Goal: Information Seeking & Learning: Find specific page/section

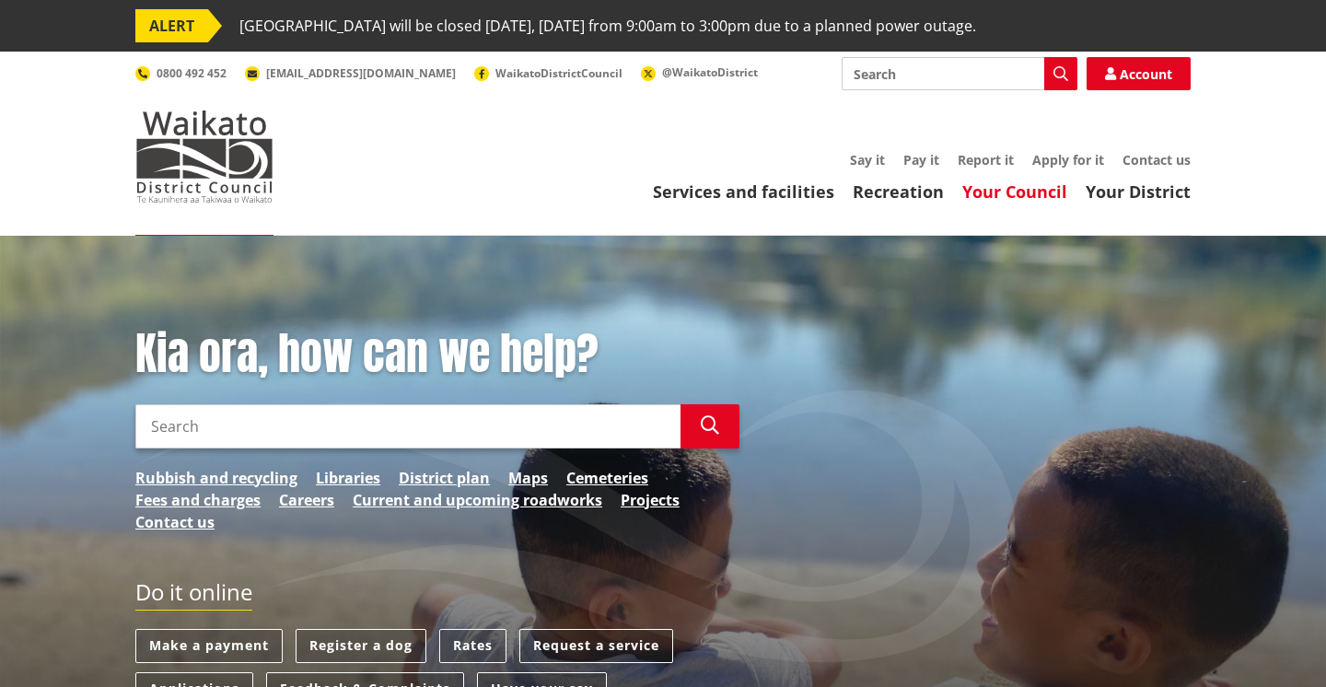
click at [1007, 193] on link "Your Council" at bounding box center [1014, 191] width 105 height 22
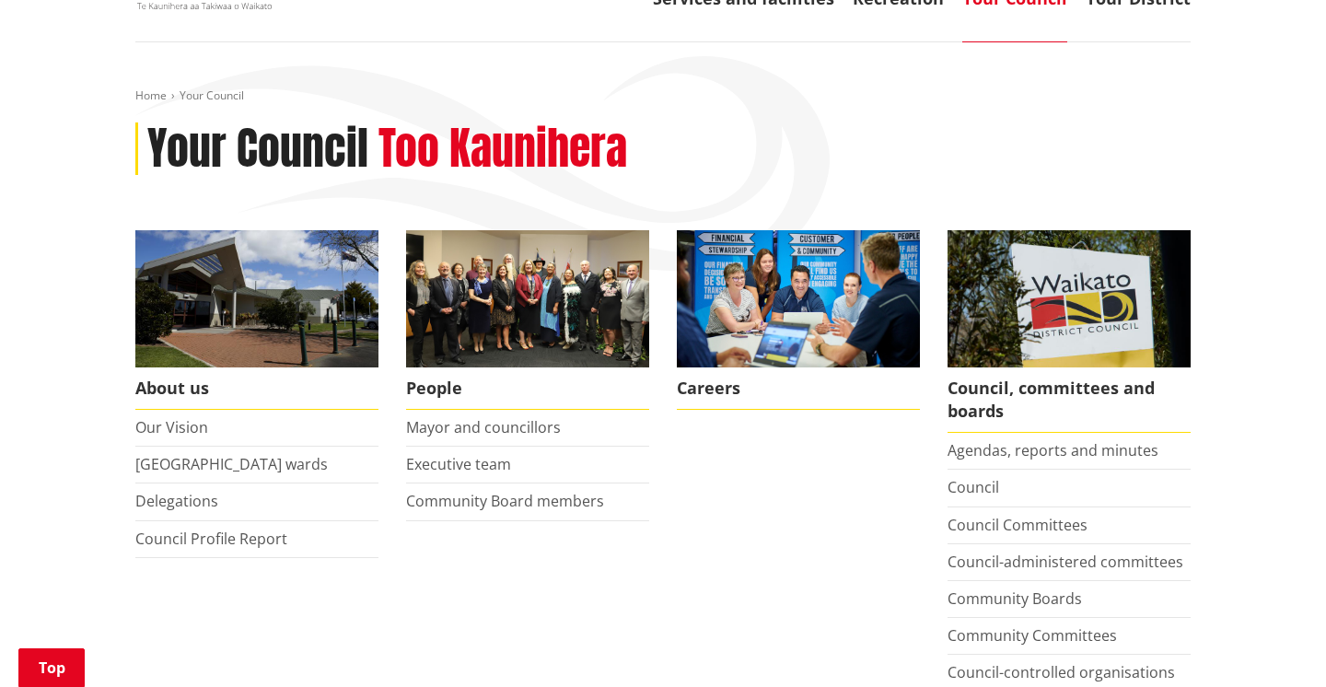
scroll to position [325, 0]
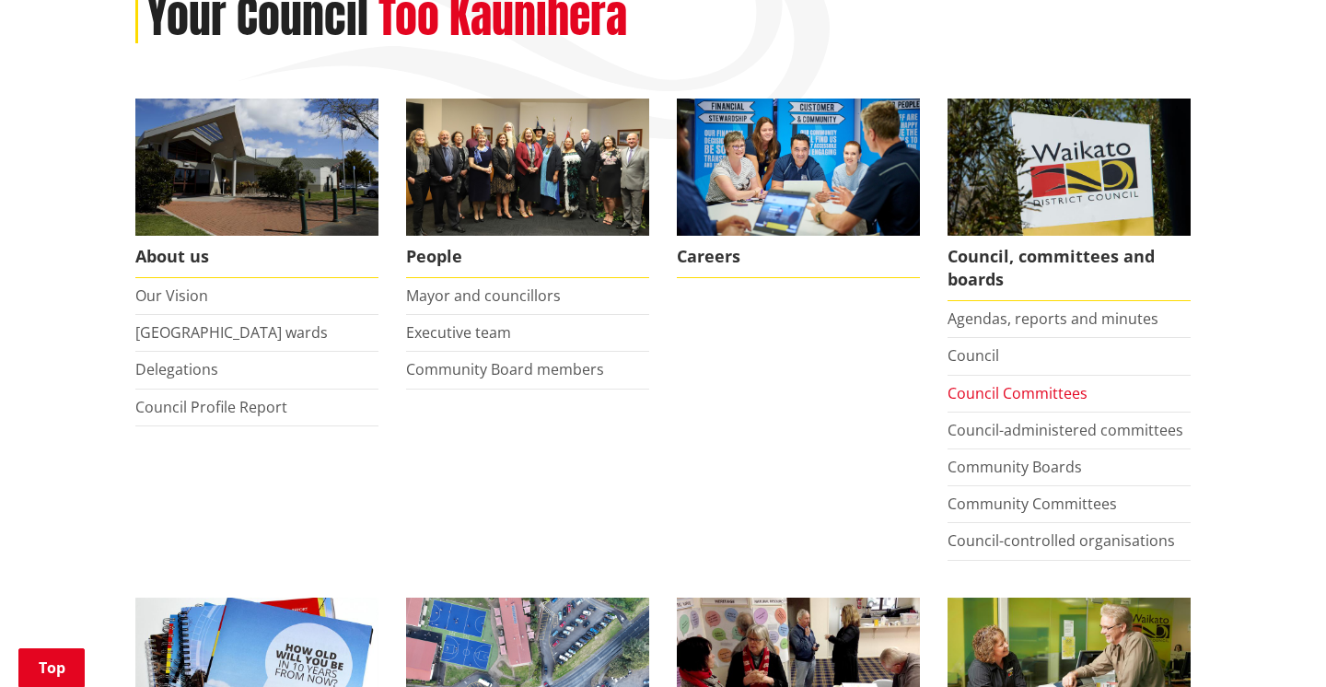
click at [989, 389] on link "Council Committees" at bounding box center [1017, 393] width 140 height 20
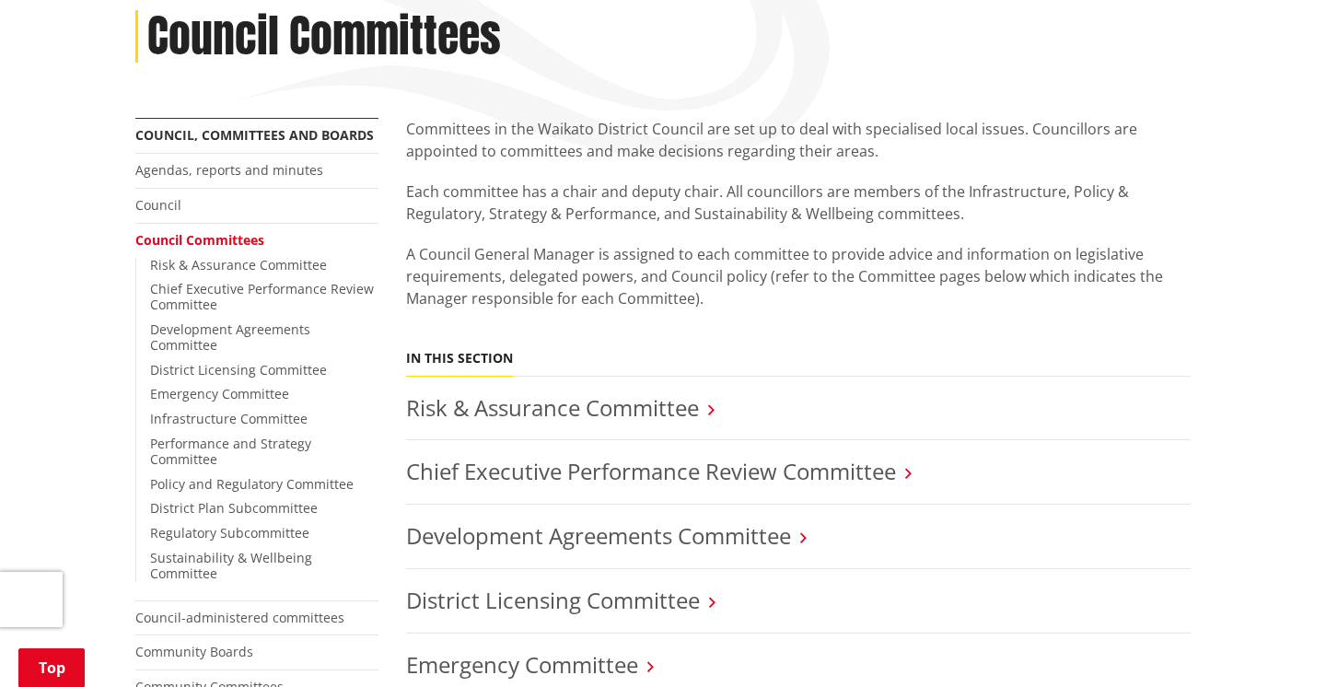
scroll to position [314, 0]
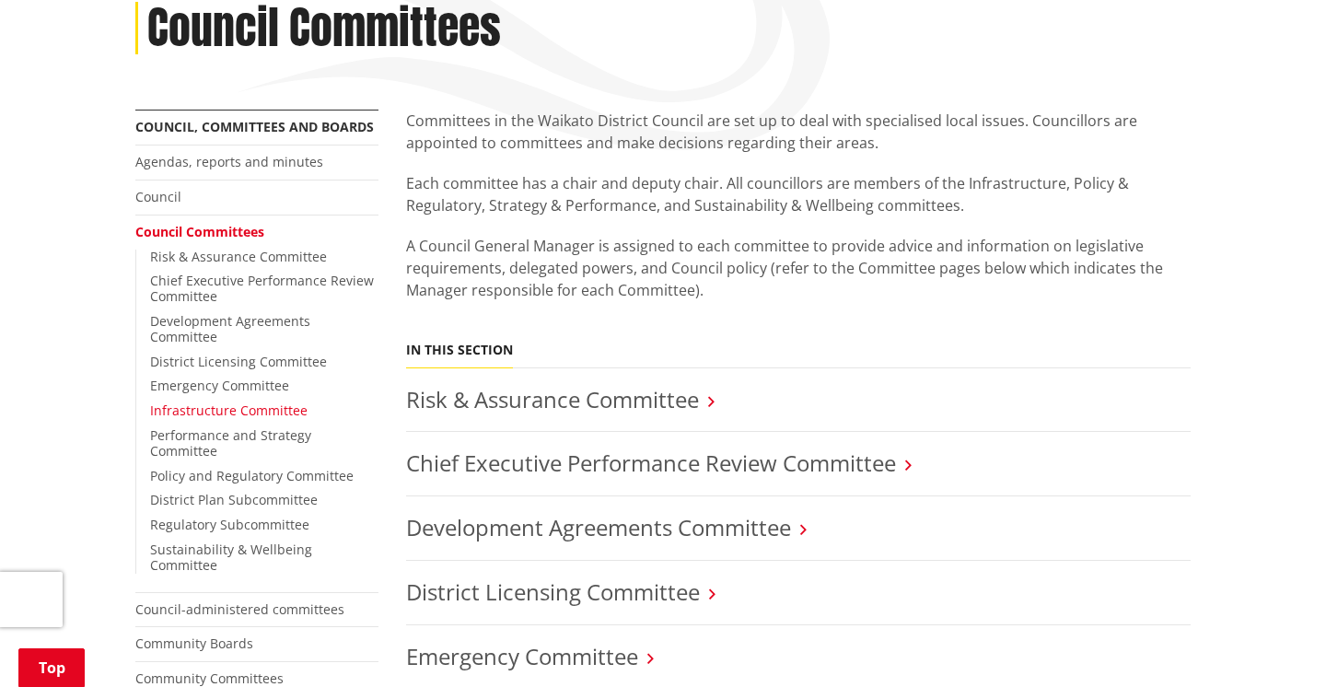
click at [275, 401] on link "Infrastructure Committee" at bounding box center [228, 409] width 157 height 17
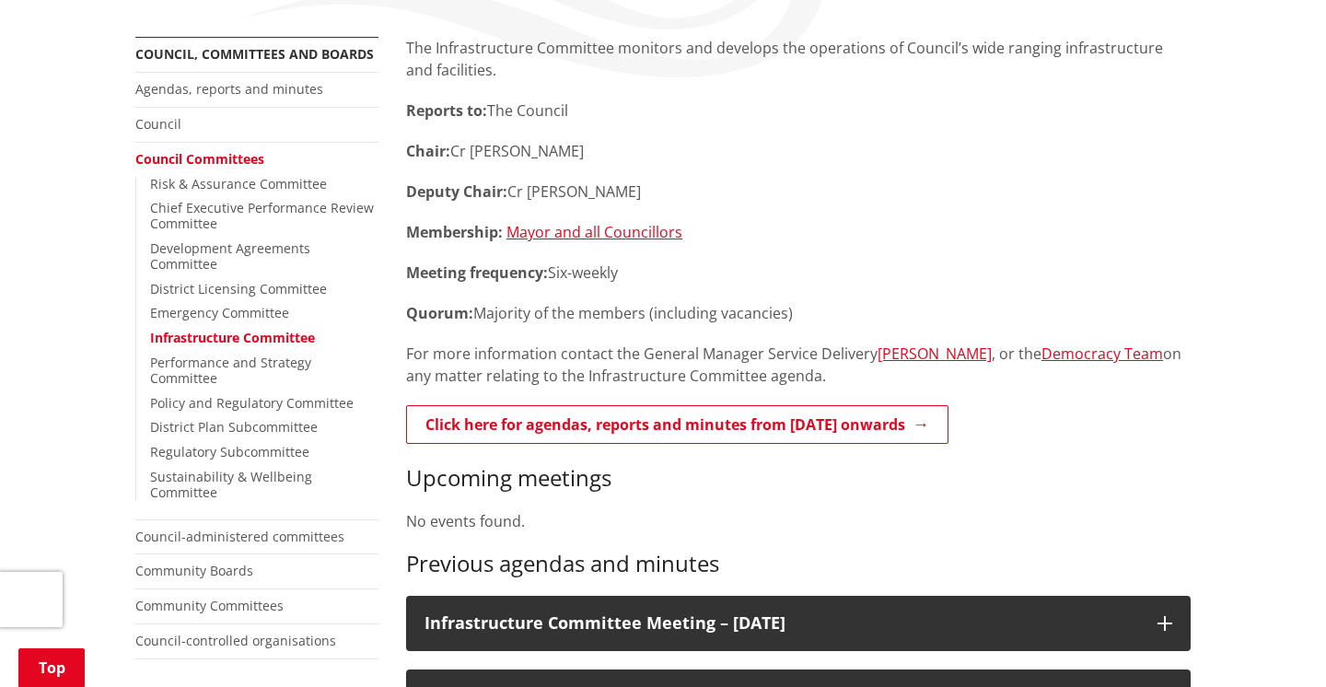
scroll to position [644, 0]
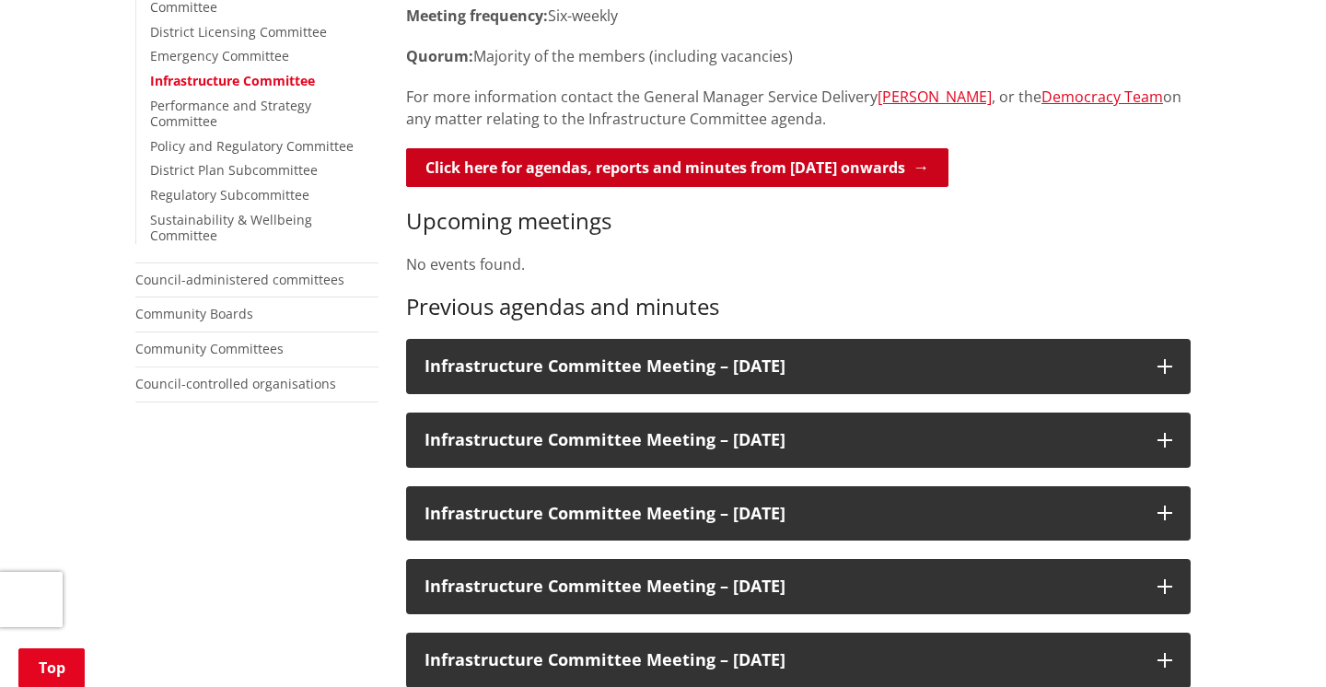
click at [675, 168] on link "Click here for agendas, reports and minutes from May 2024 onwards" at bounding box center [677, 167] width 542 height 39
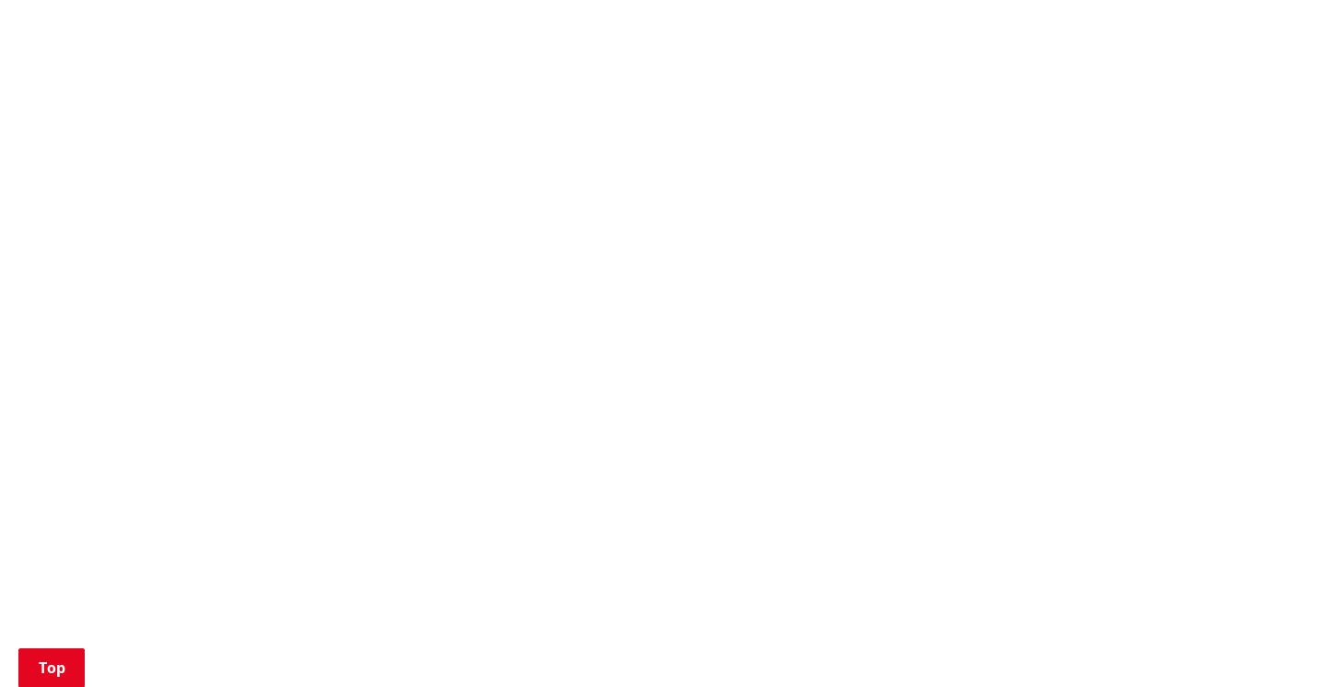
scroll to position [1492, 0]
